Goal: Navigation & Orientation: Find specific page/section

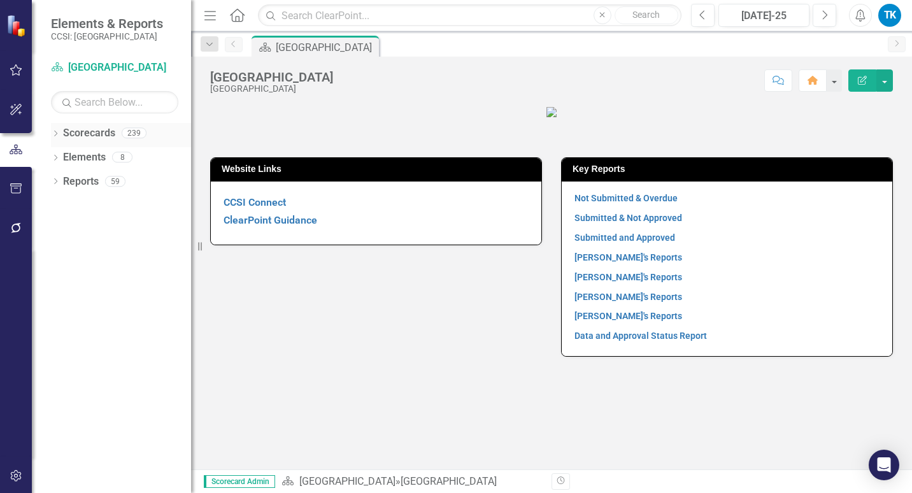
click at [86, 134] on link "Scorecards" at bounding box center [89, 133] width 52 height 15
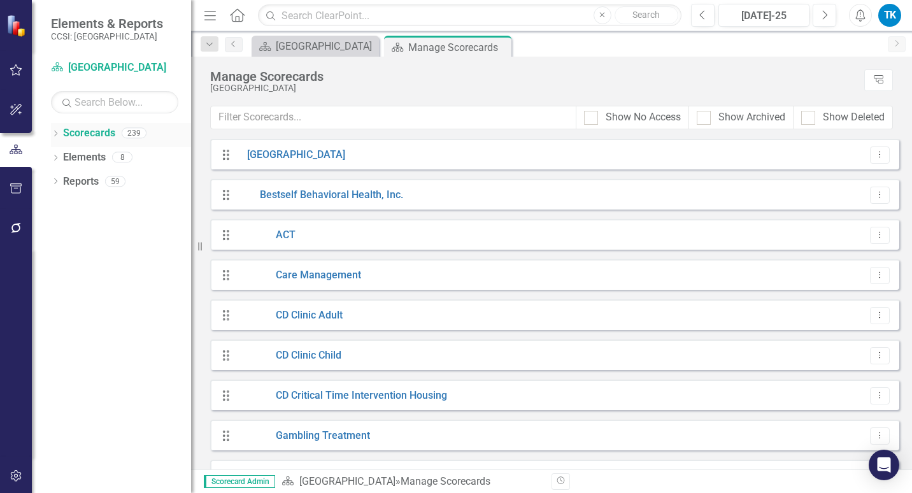
click at [57, 132] on icon "Dropdown" at bounding box center [55, 134] width 9 height 7
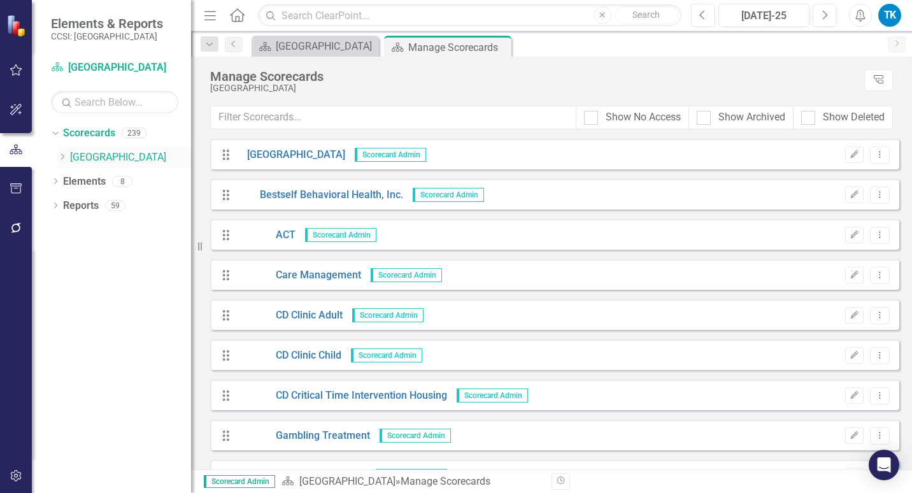
click at [62, 155] on icon "Dropdown" at bounding box center [62, 157] width 10 height 8
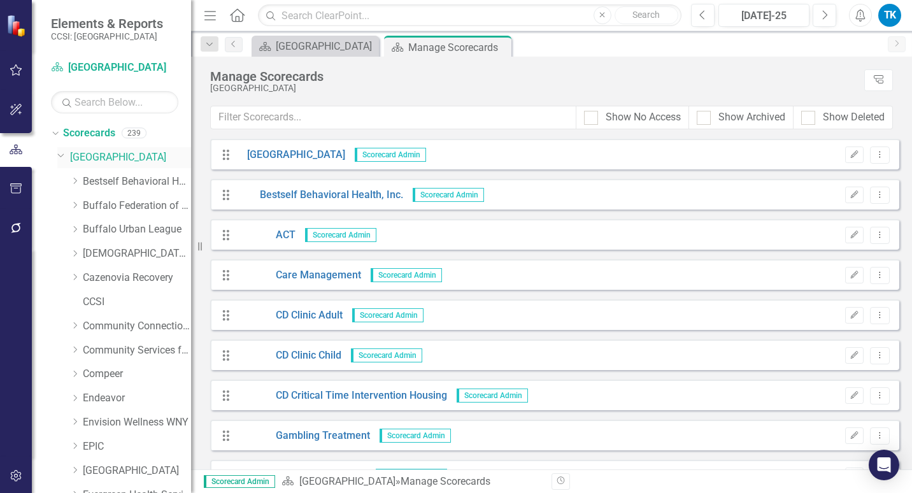
click at [63, 156] on icon "Dropdown" at bounding box center [61, 155] width 8 height 10
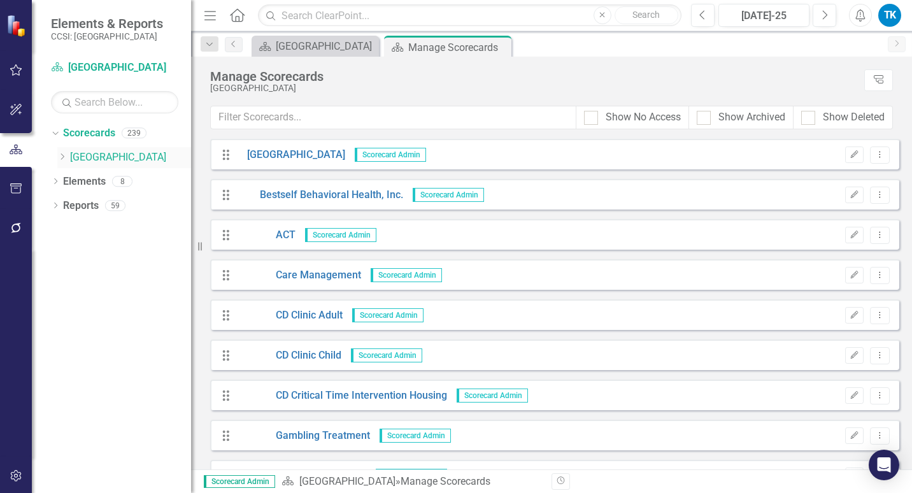
click at [63, 156] on icon at bounding box center [62, 157] width 3 height 6
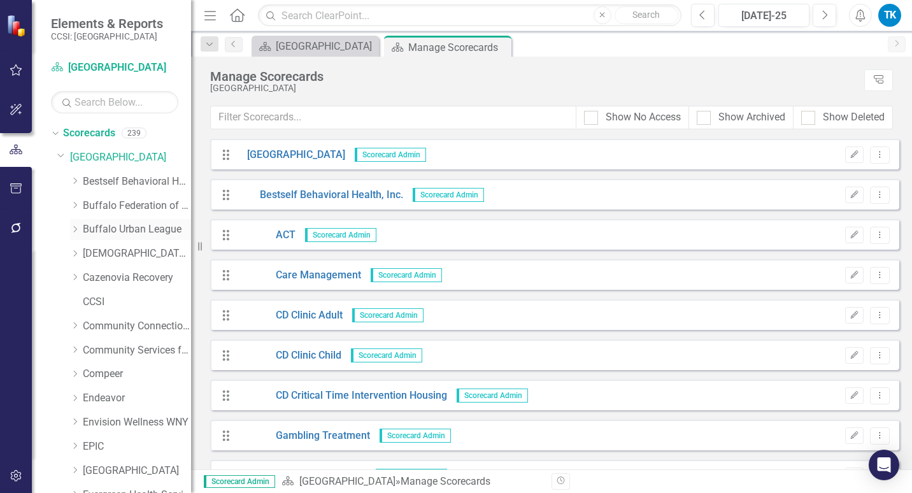
click at [108, 231] on link "Buffalo Urban League" at bounding box center [137, 229] width 108 height 15
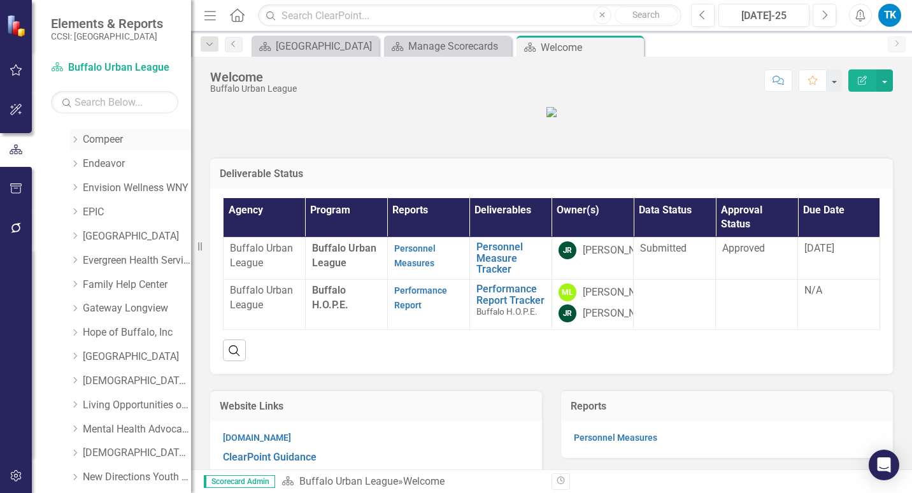
scroll to position [255, 0]
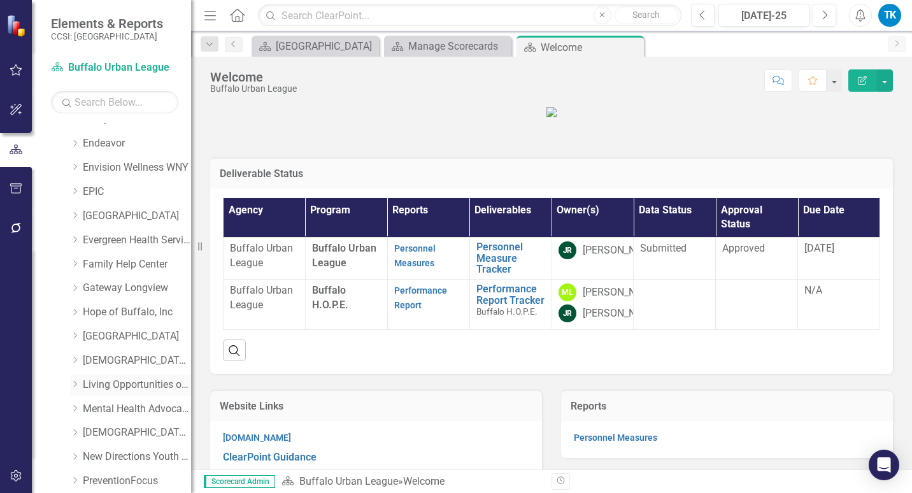
click at [87, 385] on link "Living Opportunities of DePaul" at bounding box center [137, 385] width 108 height 15
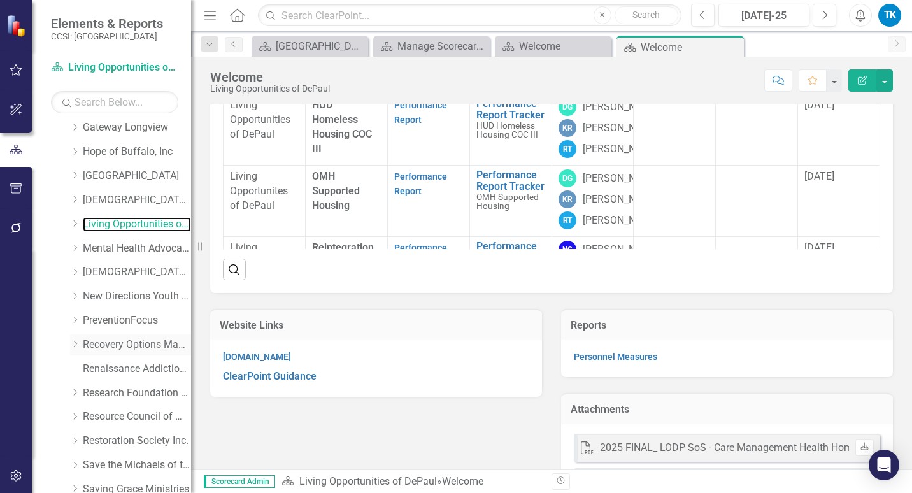
scroll to position [446, 0]
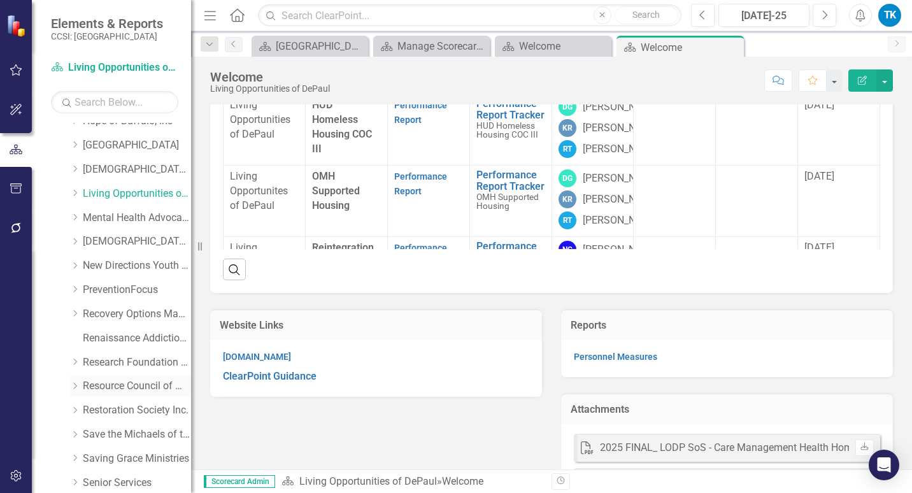
click at [89, 383] on link "Resource Council of WNY" at bounding box center [137, 386] width 108 height 15
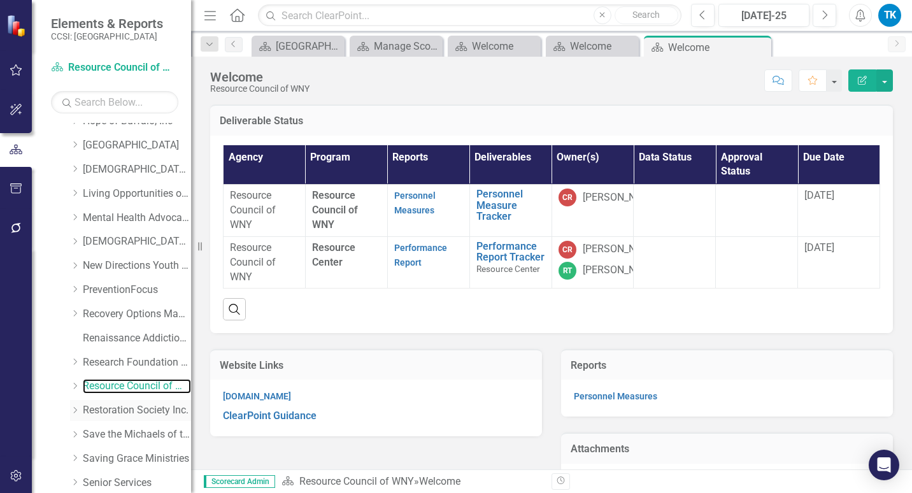
scroll to position [510, 0]
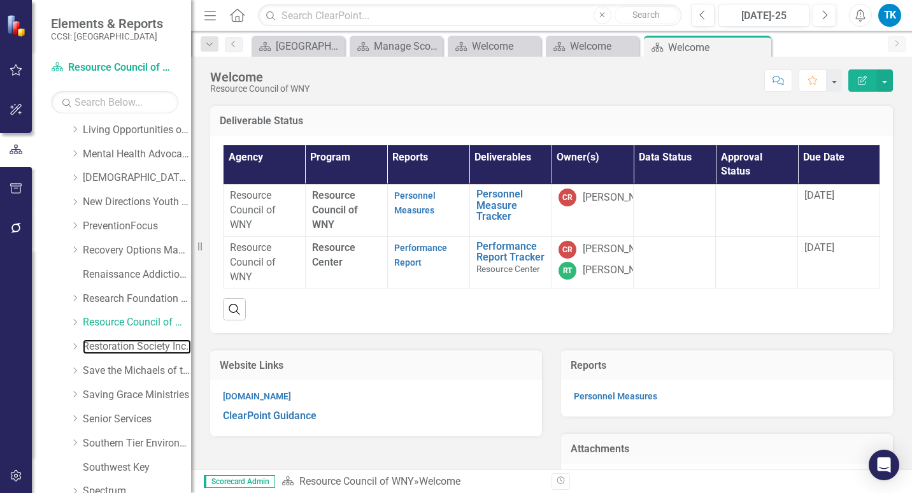
drag, startPoint x: 151, startPoint y: 345, endPoint x: 353, endPoint y: 346, distance: 201.9
click at [151, 345] on link "Restoration Society Inc." at bounding box center [137, 347] width 108 height 15
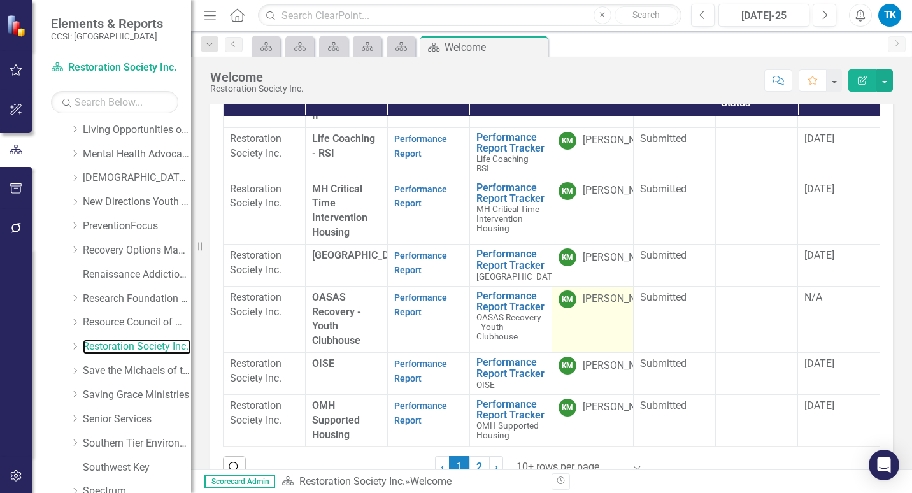
scroll to position [319, 0]
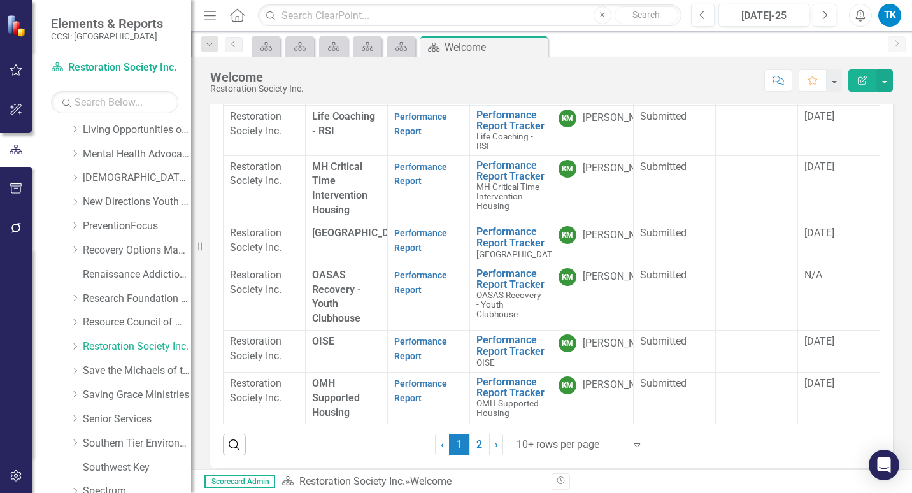
click at [469, 442] on link "2" at bounding box center [479, 445] width 20 height 22
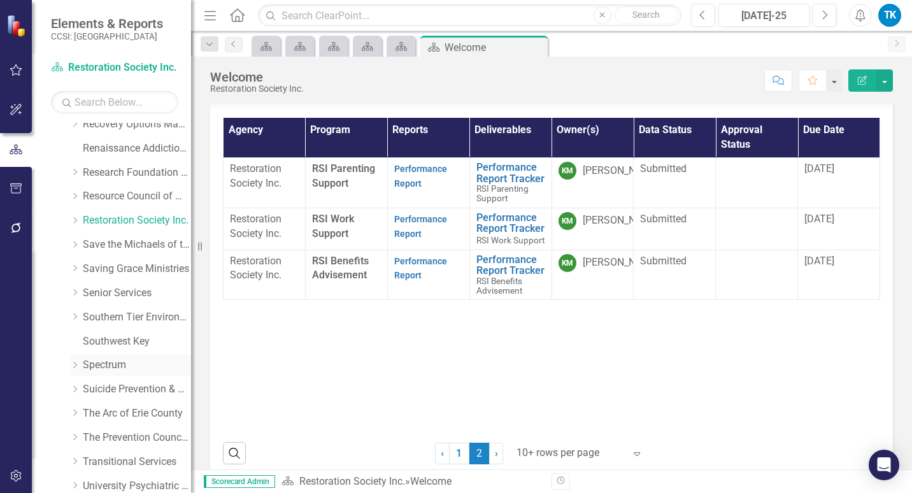
scroll to position [637, 0]
drag, startPoint x: 106, startPoint y: 361, endPoint x: 417, endPoint y: 335, distance: 312.0
click at [106, 361] on link "Spectrum" at bounding box center [137, 364] width 108 height 15
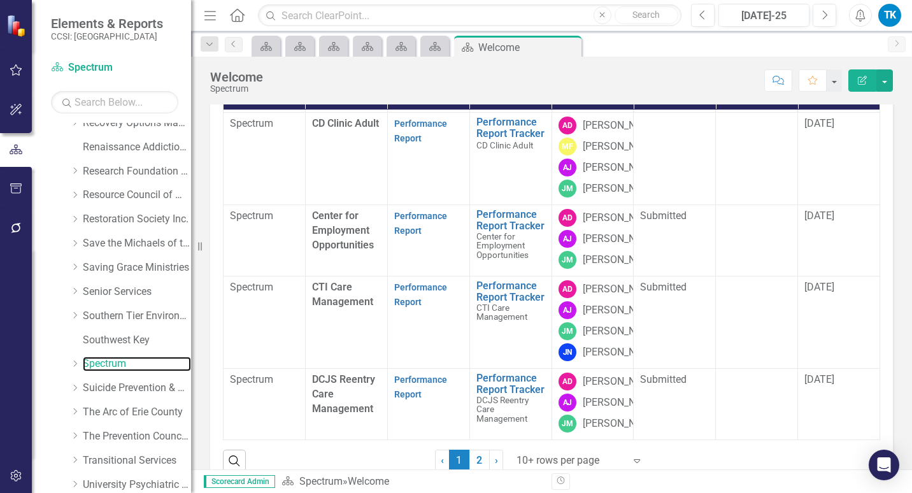
scroll to position [434, 0]
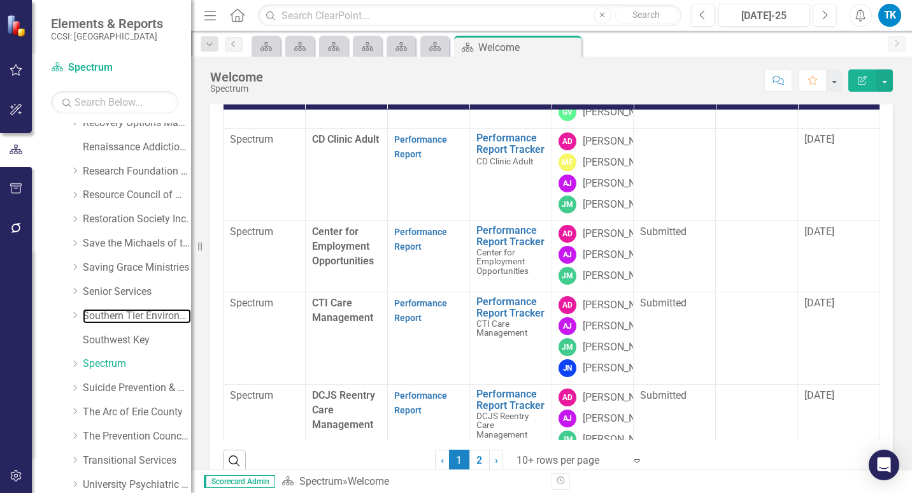
drag, startPoint x: 97, startPoint y: 314, endPoint x: 340, endPoint y: 340, distance: 244.7
click at [97, 314] on link "Southern Tier Environments for Living" at bounding box center [137, 316] width 108 height 15
